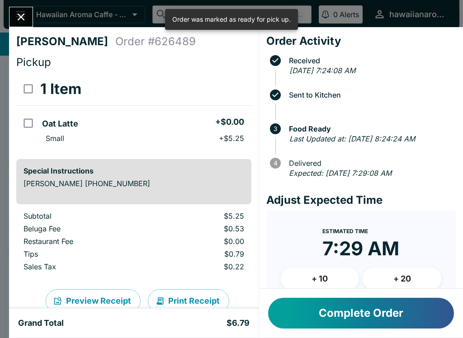
click at [28, 14] on button "Close" at bounding box center [20, 16] width 23 height 19
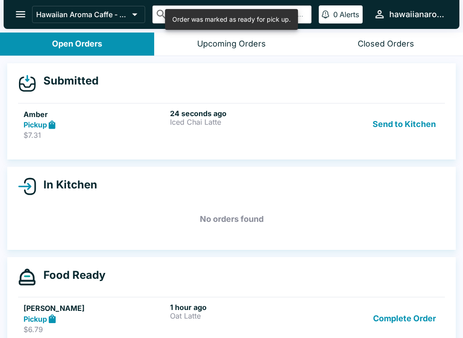
click at [196, 108] on link "Amber Pickup $7.31 24 seconds ago Iced Chai Latte Send to Kitchen" at bounding box center [231, 124] width 427 height 42
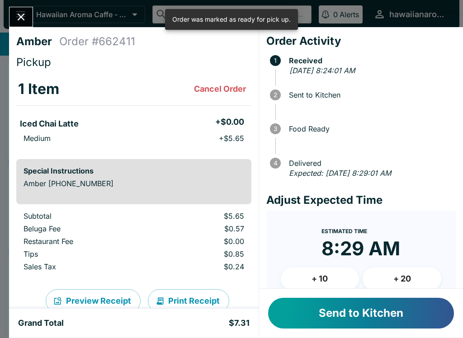
click at [388, 317] on button "Send to Kitchen" at bounding box center [361, 313] width 186 height 31
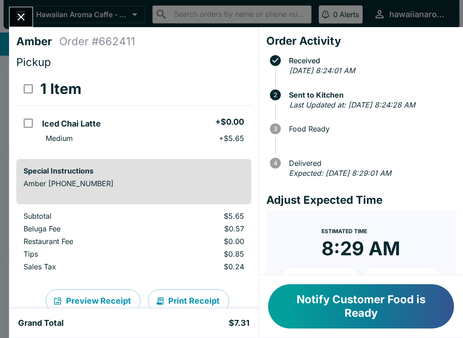
click at [434, 295] on button "Notify Customer Food is Ready" at bounding box center [361, 306] width 186 height 44
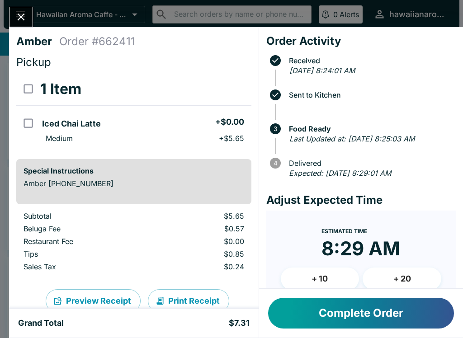
click at [26, 16] on icon "Close" at bounding box center [21, 17] width 12 height 12
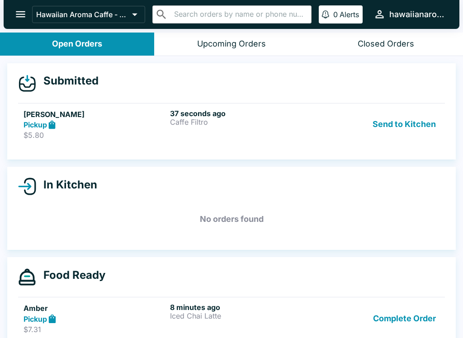
click at [201, 114] on h6 "37 seconds ago" at bounding box center [241, 113] width 143 height 9
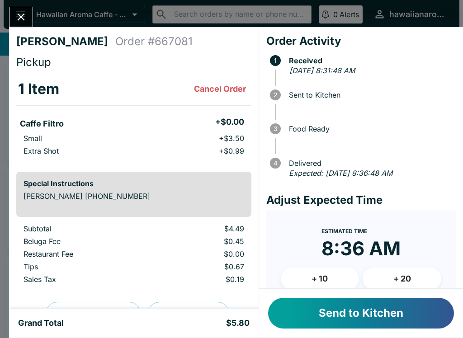
click at [423, 310] on button "Send to Kitchen" at bounding box center [361, 313] width 186 height 31
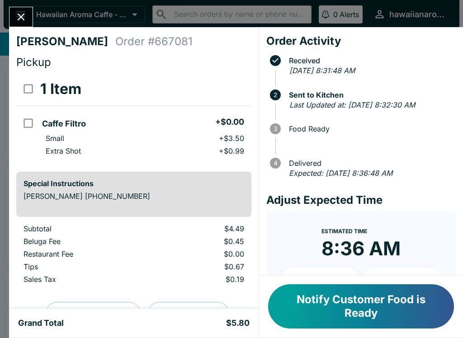
click at [330, 299] on button "Notify Customer Food is Ready" at bounding box center [361, 306] width 186 height 44
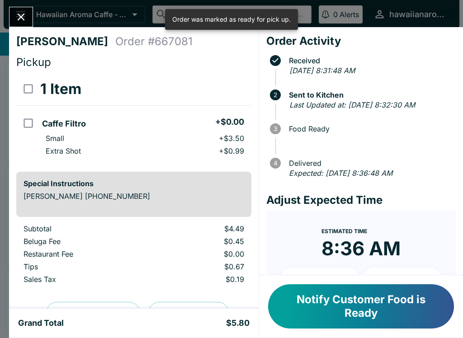
click at [17, 14] on icon "Close" at bounding box center [21, 17] width 12 height 12
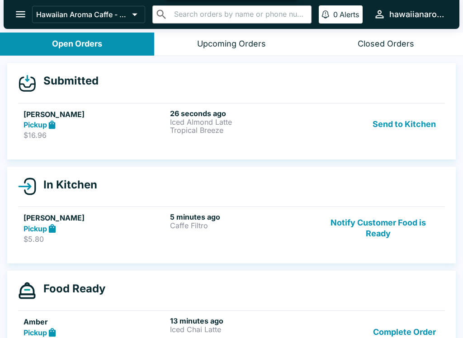
click at [42, 224] on strong "Pickup" at bounding box center [36, 228] width 24 height 9
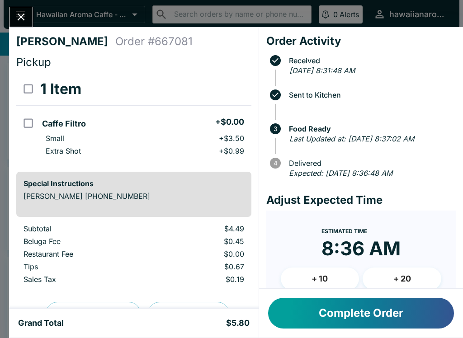
click at [19, 21] on icon "Close" at bounding box center [21, 17] width 12 height 12
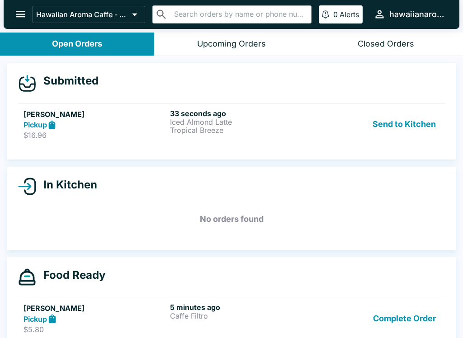
click at [47, 122] on strong "Pickup" at bounding box center [36, 124] width 24 height 9
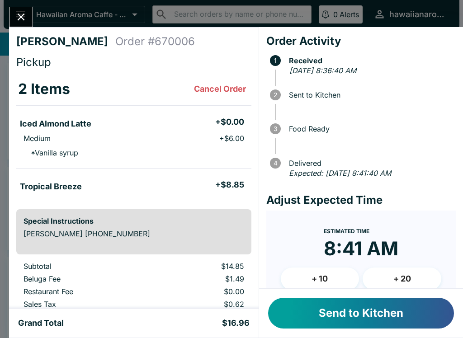
click at [349, 307] on button "Send to Kitchen" at bounding box center [361, 313] width 186 height 31
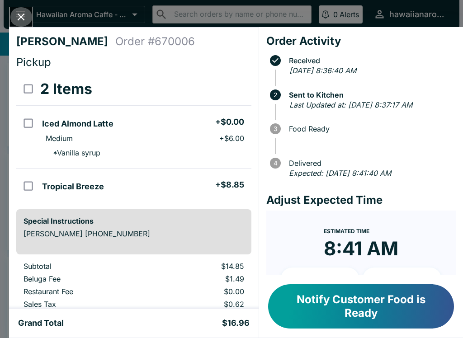
click at [13, 16] on button "Close" at bounding box center [20, 16] width 23 height 19
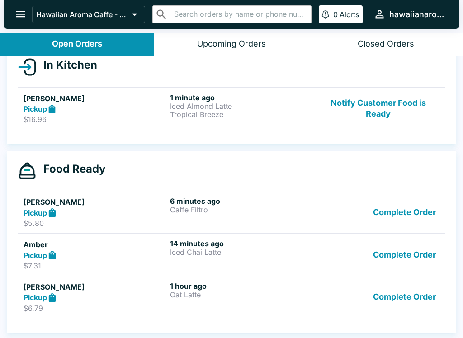
click at [395, 221] on button "Complete Order" at bounding box center [404, 212] width 70 height 31
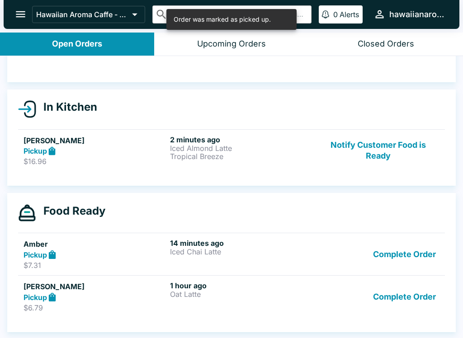
scroll to position [64, 0]
click at [391, 259] on button "Complete Order" at bounding box center [404, 254] width 70 height 31
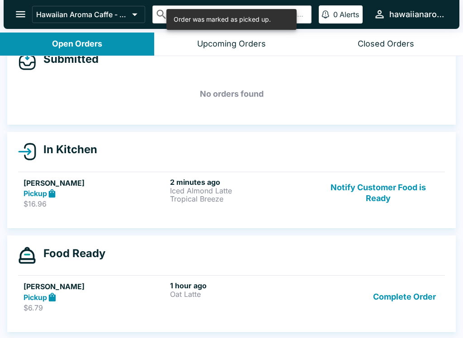
click at [389, 297] on button "Complete Order" at bounding box center [404, 296] width 70 height 31
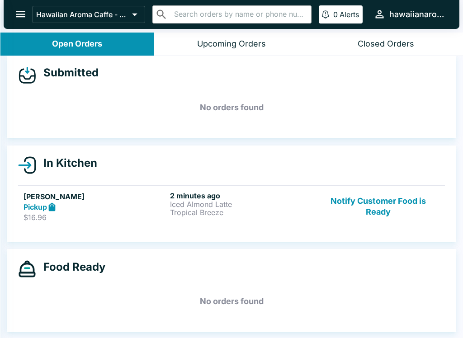
click at [24, 20] on icon "open drawer" at bounding box center [20, 14] width 12 height 12
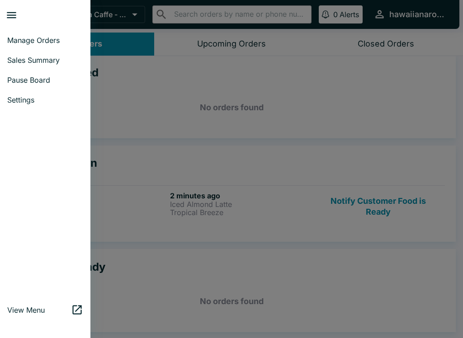
click at [39, 60] on span "Sales Summary" at bounding box center [45, 60] width 76 height 9
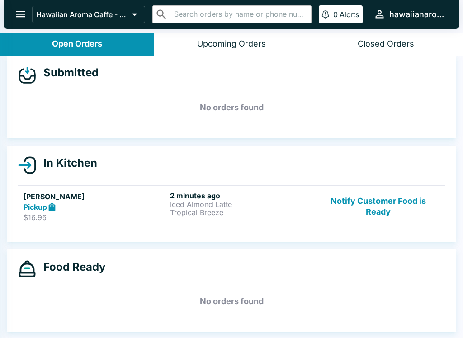
select select "03:00"
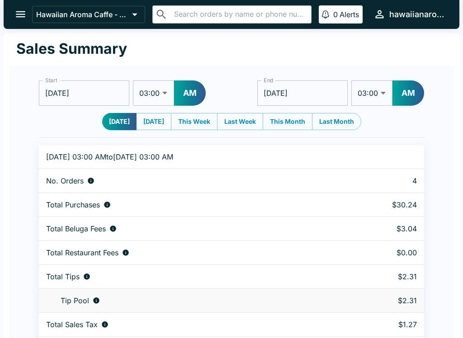
click at [17, 14] on icon "open drawer" at bounding box center [20, 14] width 12 height 12
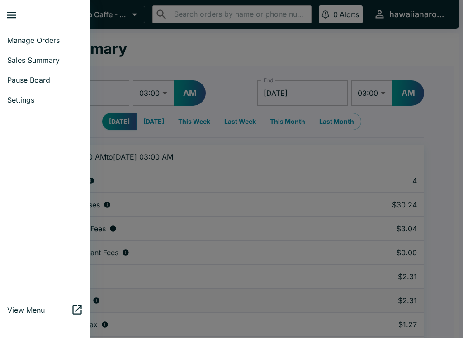
click at [43, 36] on span "Manage Orders" at bounding box center [45, 40] width 76 height 9
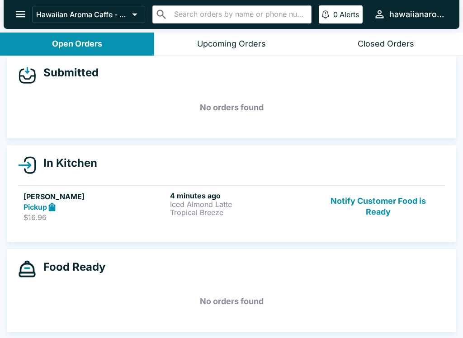
scroll to position [8, 0]
click at [248, 43] on div "Upcoming Orders" at bounding box center [231, 44] width 69 height 10
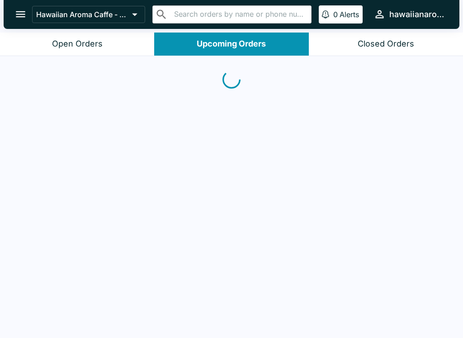
click at [390, 45] on div "Closed Orders" at bounding box center [386, 44] width 57 height 10
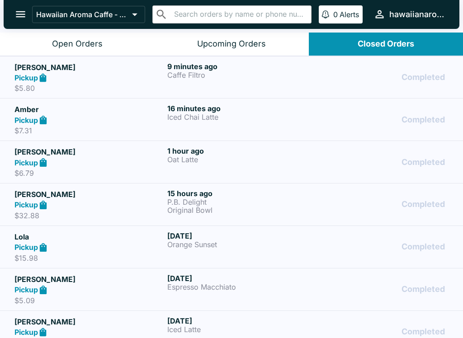
scroll to position [0, 0]
click at [258, 39] on div "Upcoming Orders" at bounding box center [231, 44] width 69 height 10
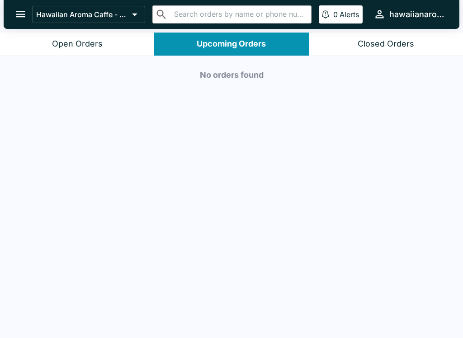
click at [110, 45] on button "Open Orders" at bounding box center [77, 44] width 154 height 23
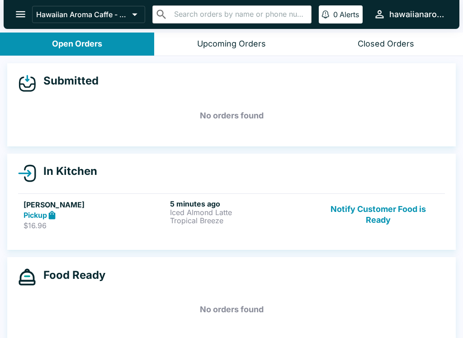
click at [219, 215] on p "Iced Almond Latte" at bounding box center [241, 212] width 143 height 8
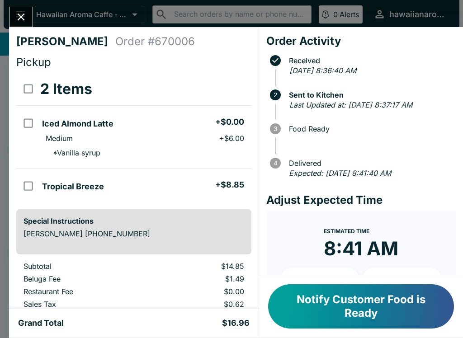
click at [26, 21] on icon "Close" at bounding box center [21, 17] width 12 height 12
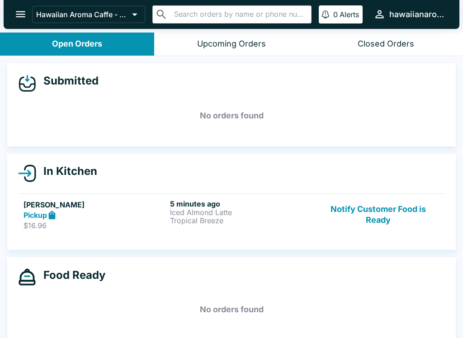
click at [14, 19] on button "open drawer" at bounding box center [20, 14] width 23 height 23
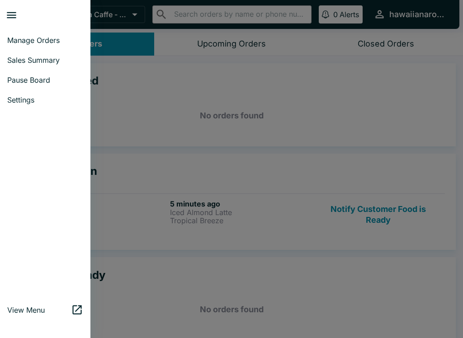
click at [189, 121] on div at bounding box center [231, 169] width 463 height 338
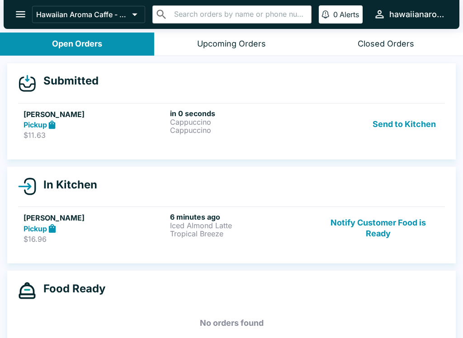
click at [366, 223] on button "Notify Customer Food is Ready" at bounding box center [378, 227] width 123 height 31
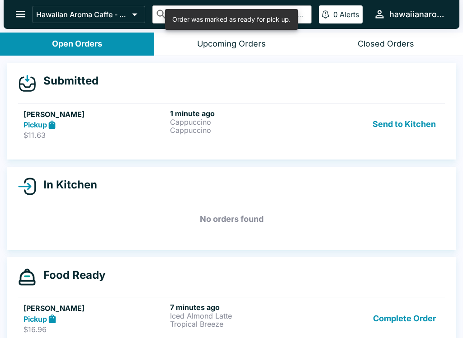
click at [407, 117] on button "Send to Kitchen" at bounding box center [404, 124] width 71 height 31
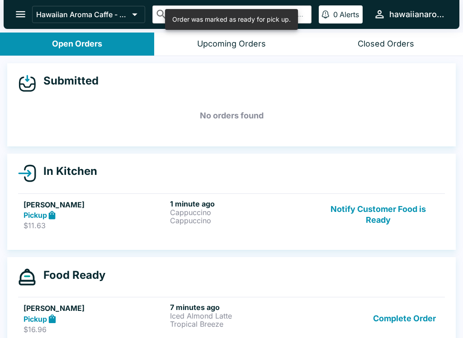
click at [85, 234] on link "[PERSON_NAME] Pickup $11.63 1 minute ago Cappuccino Cappuccino Notify Customer …" at bounding box center [231, 215] width 427 height 42
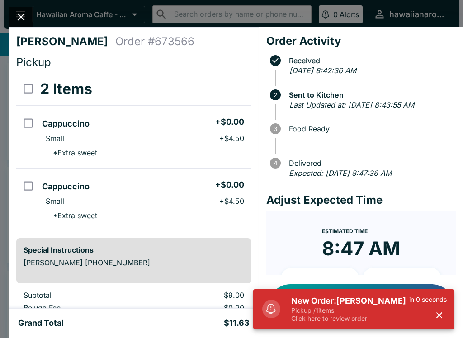
click at [356, 305] on h5 "New Order: [PERSON_NAME]" at bounding box center [350, 301] width 118 height 11
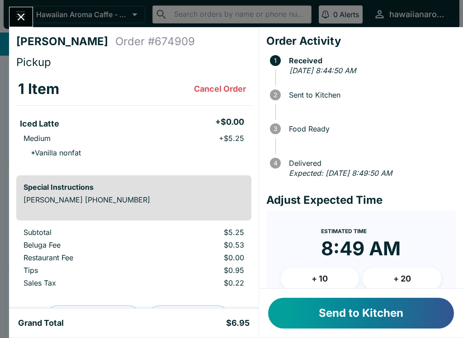
click at [346, 310] on button "Send to Kitchen" at bounding box center [361, 313] width 186 height 31
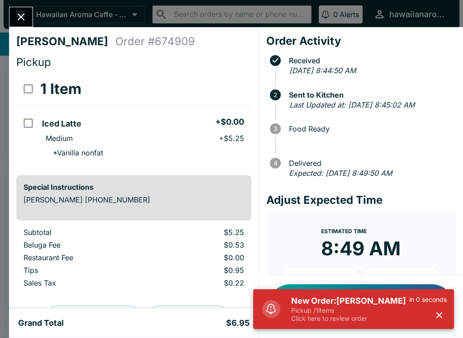
click at [381, 312] on p "Pickup / 1 items" at bounding box center [350, 311] width 118 height 8
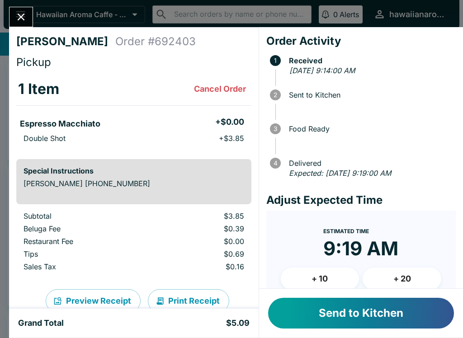
click at [372, 314] on button "Send to Kitchen" at bounding box center [361, 313] width 186 height 31
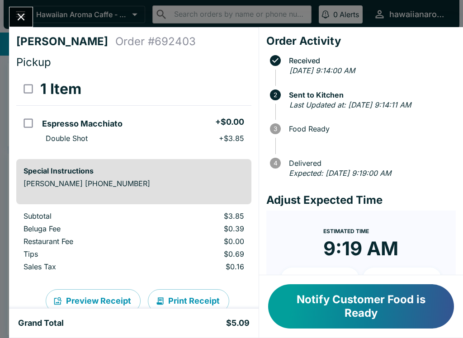
click at [379, 303] on button "Notify Customer Food is Ready" at bounding box center [361, 306] width 186 height 44
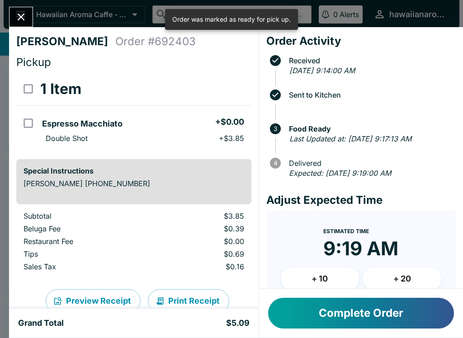
click at [31, 16] on button "Close" at bounding box center [20, 16] width 23 height 19
